Goal: Task Accomplishment & Management: Manage account settings

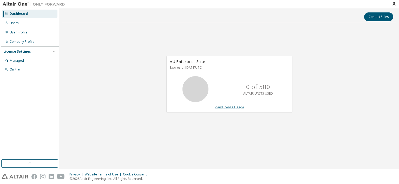
click at [227, 108] on link "View License Usage" at bounding box center [229, 107] width 29 height 4
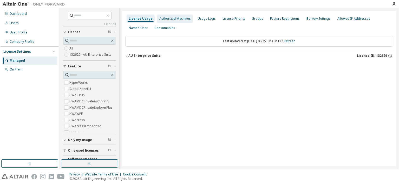
click at [181, 19] on div "Authorized Machines" at bounding box center [174, 19] width 31 height 4
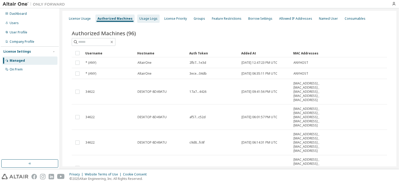
click at [148, 21] on div "Usage Logs" at bounding box center [148, 19] width 22 height 8
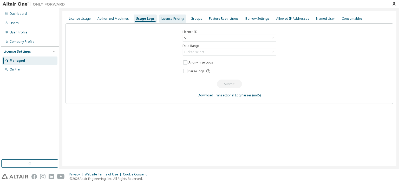
click at [179, 21] on div "License Priority" at bounding box center [172, 19] width 27 height 8
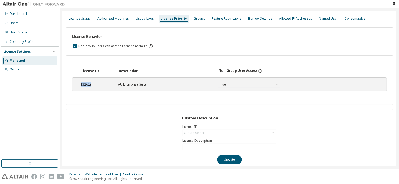
drag, startPoint x: 96, startPoint y: 86, endPoint x: 80, endPoint y: 86, distance: 16.1
click at [81, 85] on div "132629" at bounding box center [96, 85] width 31 height 4
click at [124, 97] on div "License ID Description Non-Group User Access ⠿ 132629 AU Enterprise Suite True …" at bounding box center [229, 82] width 328 height 45
click at [199, 19] on div "Groups" at bounding box center [199, 19] width 11 height 4
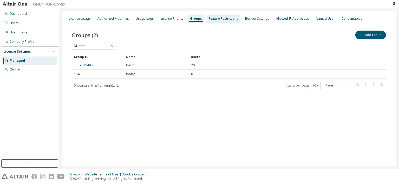
click at [215, 19] on div "Feature Restrictions" at bounding box center [224, 19] width 30 height 4
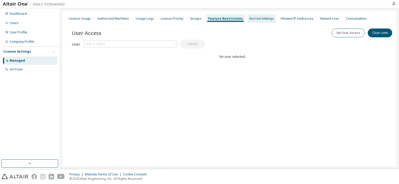
click at [259, 21] on div "Borrow Settings" at bounding box center [261, 19] width 28 height 8
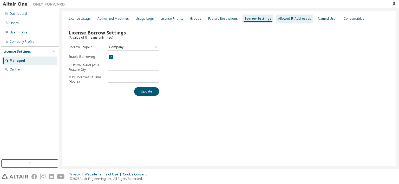
click at [284, 18] on div "Allowed IP Addresses" at bounding box center [294, 19] width 33 height 4
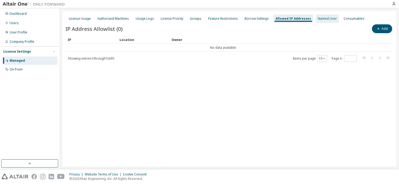
click at [317, 21] on div "Named User" at bounding box center [327, 19] width 23 height 8
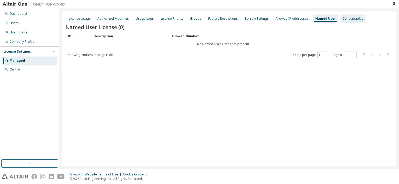
click at [342, 19] on div "Consumables" at bounding box center [352, 19] width 21 height 4
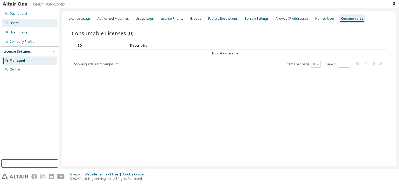
click at [15, 20] on div "Users" at bounding box center [29, 23] width 55 height 8
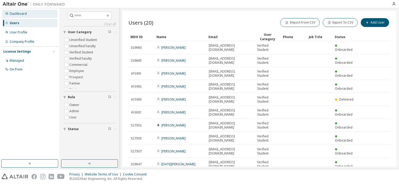
click at [20, 15] on div "Dashboard" at bounding box center [18, 14] width 17 height 4
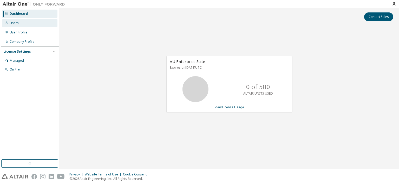
click at [16, 21] on div "Users" at bounding box center [14, 23] width 9 height 4
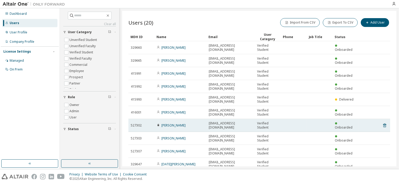
click at [158, 124] on icon at bounding box center [158, 125] width 2 height 2
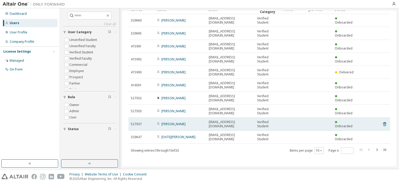
scroll to position [28, 0]
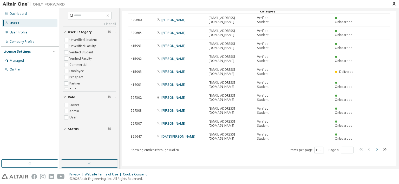
click at [374, 150] on icon "button" at bounding box center [377, 150] width 6 height 6
type input "*"
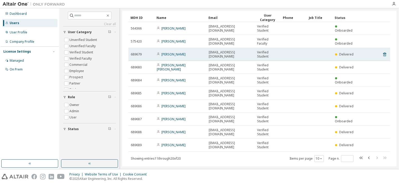
scroll to position [0, 0]
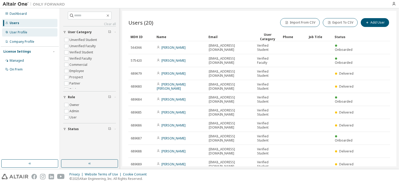
click at [23, 33] on div "User Profile" at bounding box center [19, 32] width 18 height 4
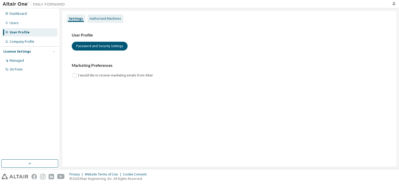
click at [112, 21] on div "Authorized Machines" at bounding box center [106, 19] width 36 height 8
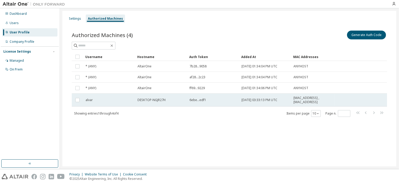
click at [136, 99] on td "DESKTOP-NGJR27H" at bounding box center [161, 100] width 52 height 13
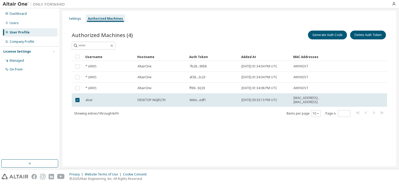
click at [205, 131] on div "Settings Authorized Machines Authorized Machines (4) Generate Auth Code Delete …" at bounding box center [229, 89] width 334 height 156
click at [150, 119] on div "Authorized Machines (4) Generate Auth Code Delete Auth Token Clear Load Save Sa…" at bounding box center [229, 77] width 328 height 108
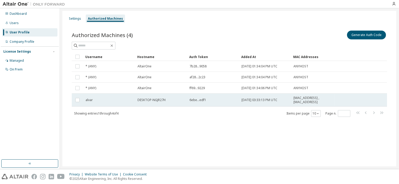
click at [206, 97] on td "6ebe...edf1" at bounding box center [213, 100] width 52 height 13
click at [204, 100] on span "6ebe...edf1" at bounding box center [197, 100] width 17 height 4
click at [201, 101] on span "6ebe...edf1" at bounding box center [197, 100] width 17 height 4
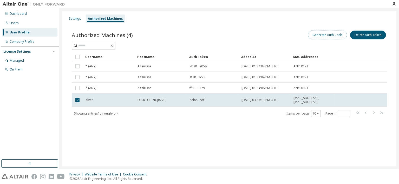
click at [334, 35] on button "Generate Auth Code" at bounding box center [327, 35] width 39 height 9
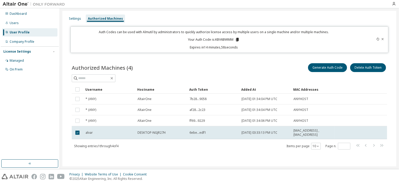
click at [238, 38] on icon at bounding box center [237, 40] width 3 height 4
click at [249, 60] on div "Authorized Machines (4) Generate Auth Code Delete Auth Token Clear Load Save Sa…" at bounding box center [229, 110] width 328 height 108
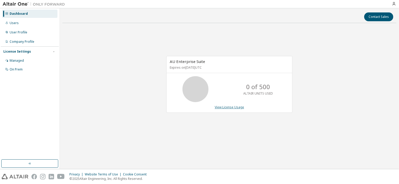
click at [237, 108] on link "View License Usage" at bounding box center [229, 107] width 29 height 4
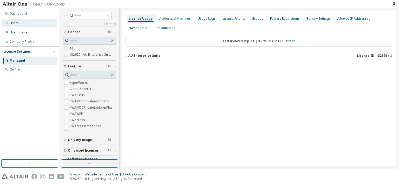
click at [20, 23] on div "Users" at bounding box center [29, 23] width 55 height 8
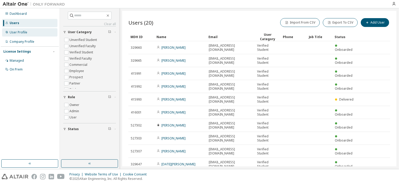
click at [27, 32] on div "User Profile" at bounding box center [29, 32] width 55 height 8
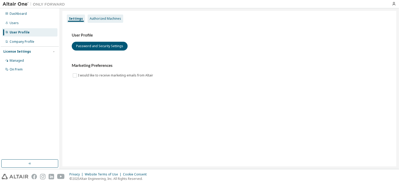
click at [106, 17] on div "Authorized Machines" at bounding box center [105, 19] width 31 height 4
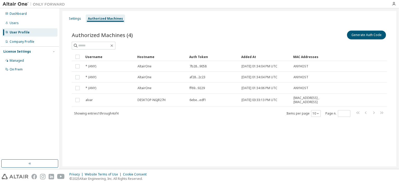
click at [72, 132] on div "Settings Authorized Machines Authorized Machines (4) Generate Auth Code Clear L…" at bounding box center [229, 89] width 334 height 156
click at [80, 19] on div "Settings" at bounding box center [75, 19] width 12 height 4
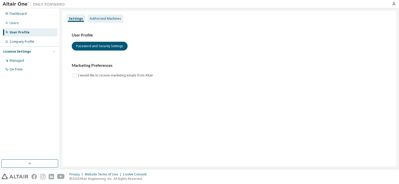
click at [101, 17] on div "Authorized Machines" at bounding box center [105, 19] width 31 height 4
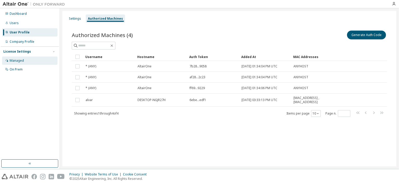
click at [21, 62] on div "Managed" at bounding box center [17, 61] width 14 height 4
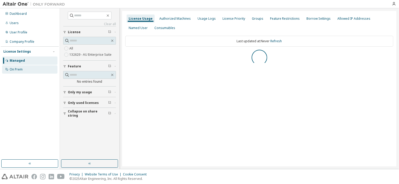
click at [24, 69] on div "On Prem" at bounding box center [29, 69] width 55 height 8
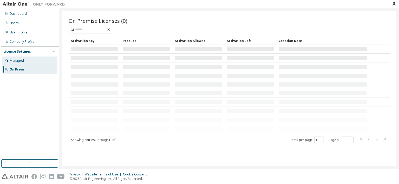
click at [25, 64] on div "Managed" at bounding box center [29, 61] width 55 height 8
